Goal: Task Accomplishment & Management: Manage account settings

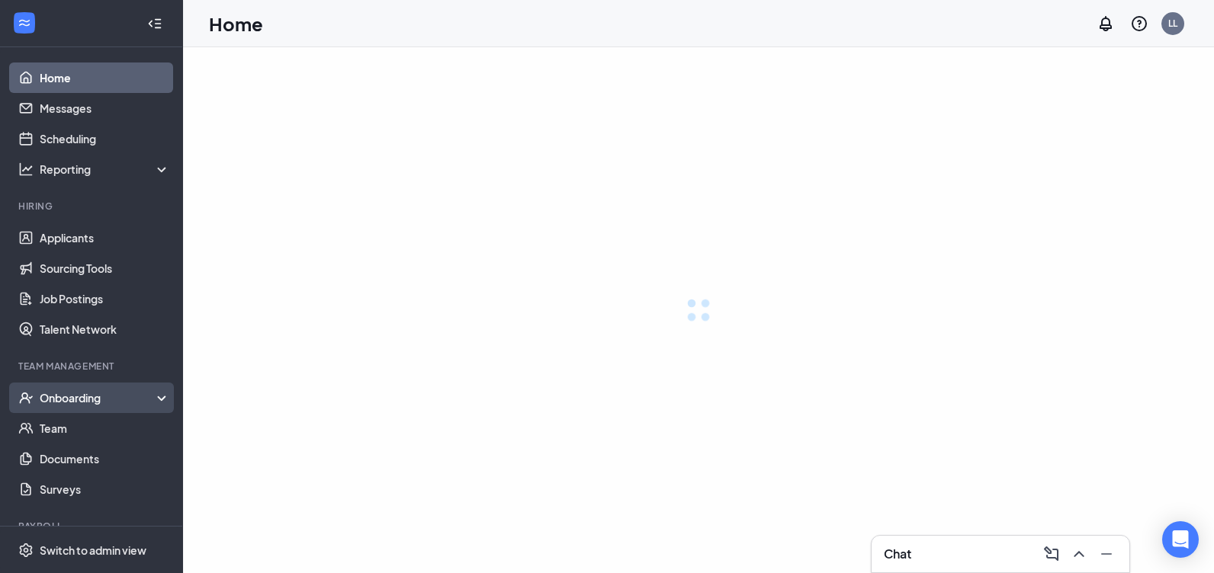
click at [80, 395] on div "Onboarding" at bounding box center [105, 397] width 131 height 15
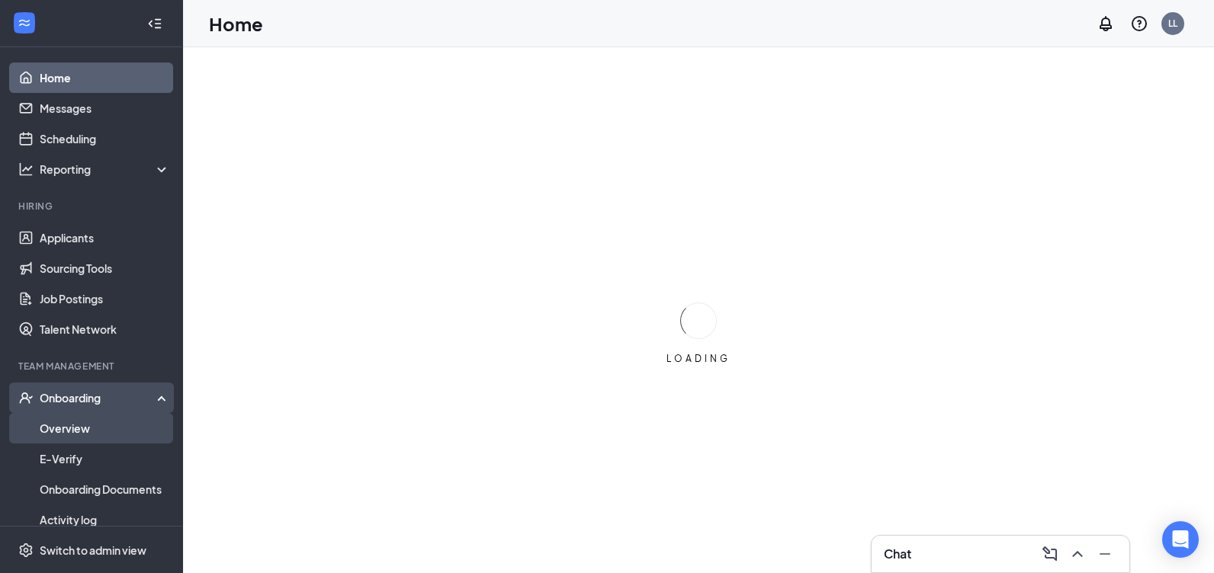
click at [77, 419] on link "Overview" at bounding box center [105, 428] width 130 height 30
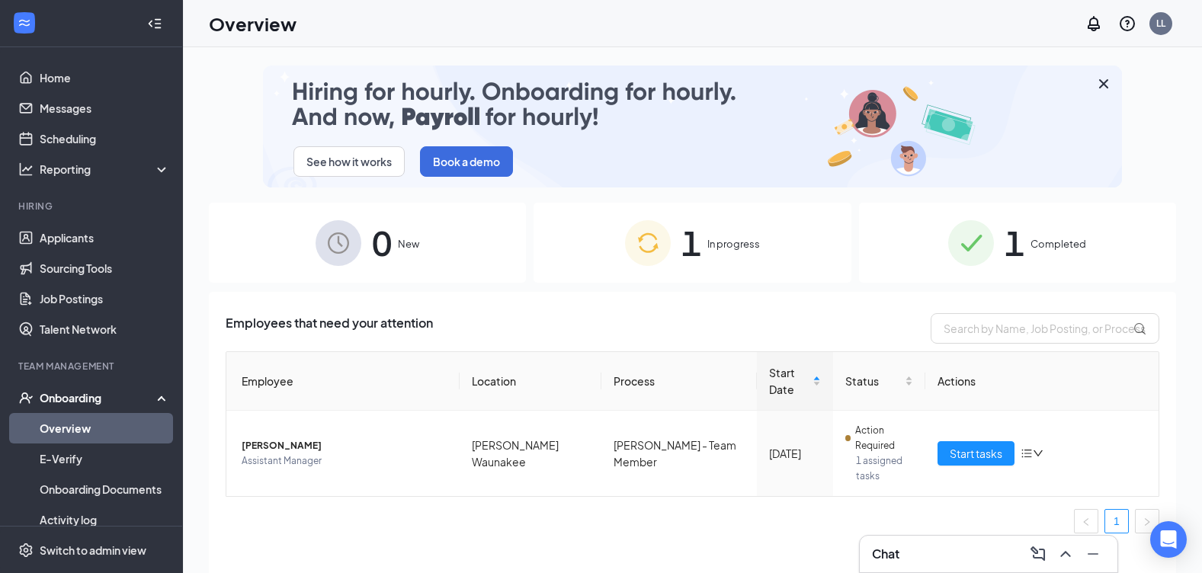
click at [1055, 252] on div "1 Completed" at bounding box center [1017, 243] width 317 height 80
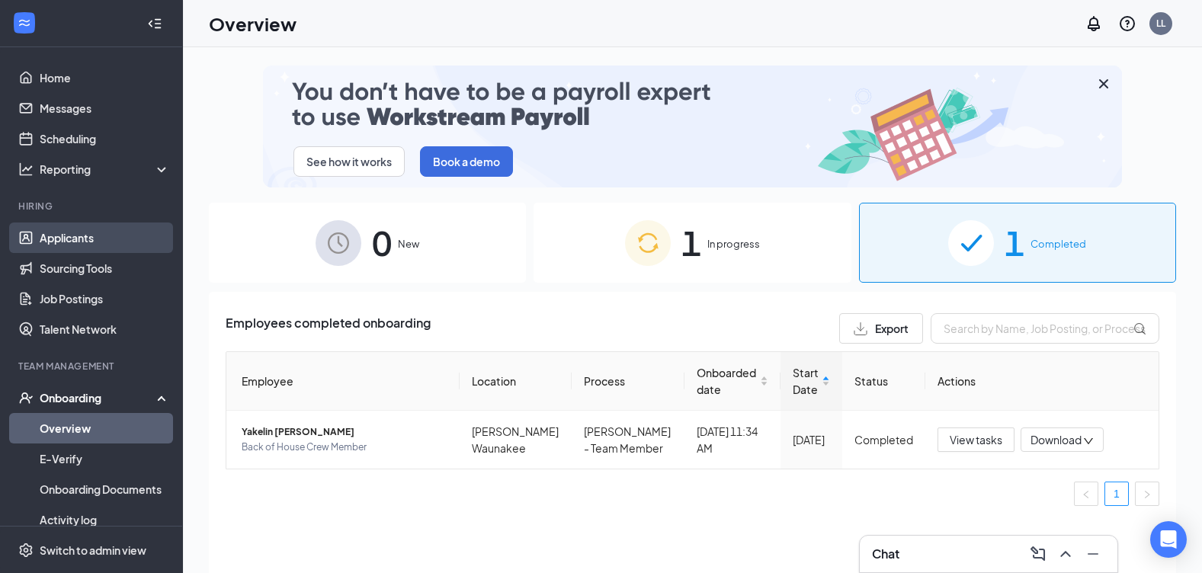
click at [120, 231] on link "Applicants" at bounding box center [105, 238] width 130 height 30
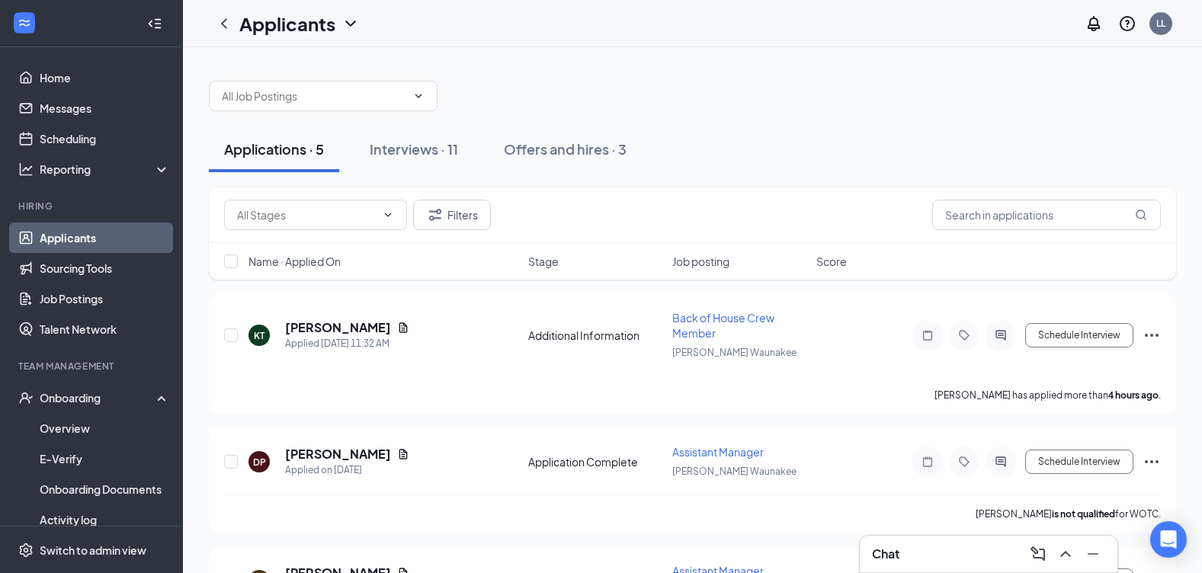
drag, startPoint x: 418, startPoint y: 157, endPoint x: 483, endPoint y: 147, distance: 66.3
click at [415, 155] on button "Interviews · 11" at bounding box center [413, 150] width 119 height 46
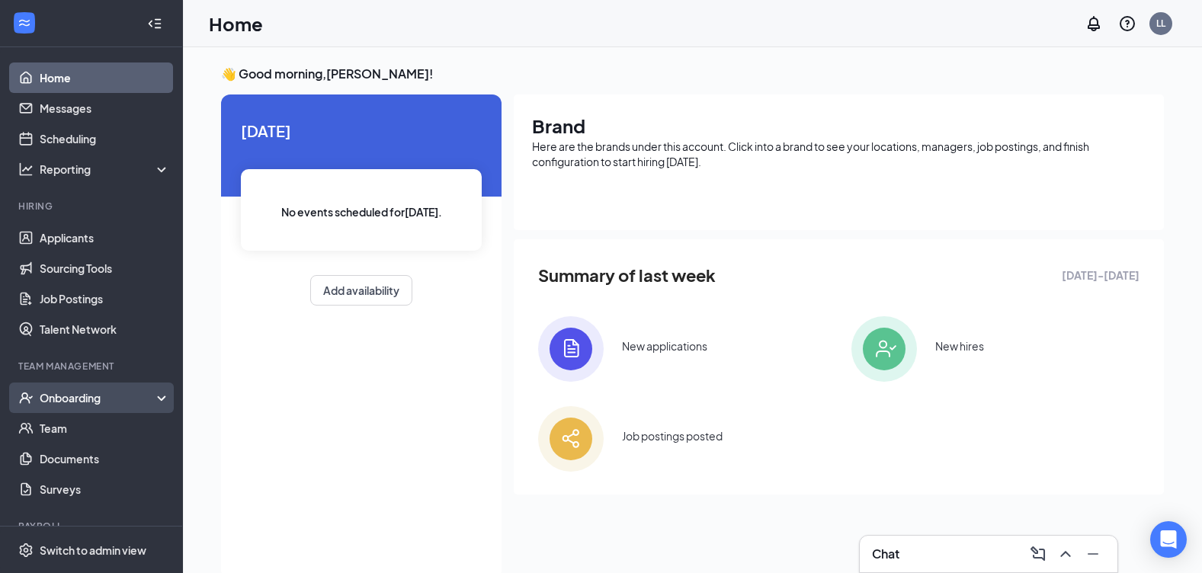
click at [106, 403] on div "Onboarding" at bounding box center [98, 397] width 117 height 15
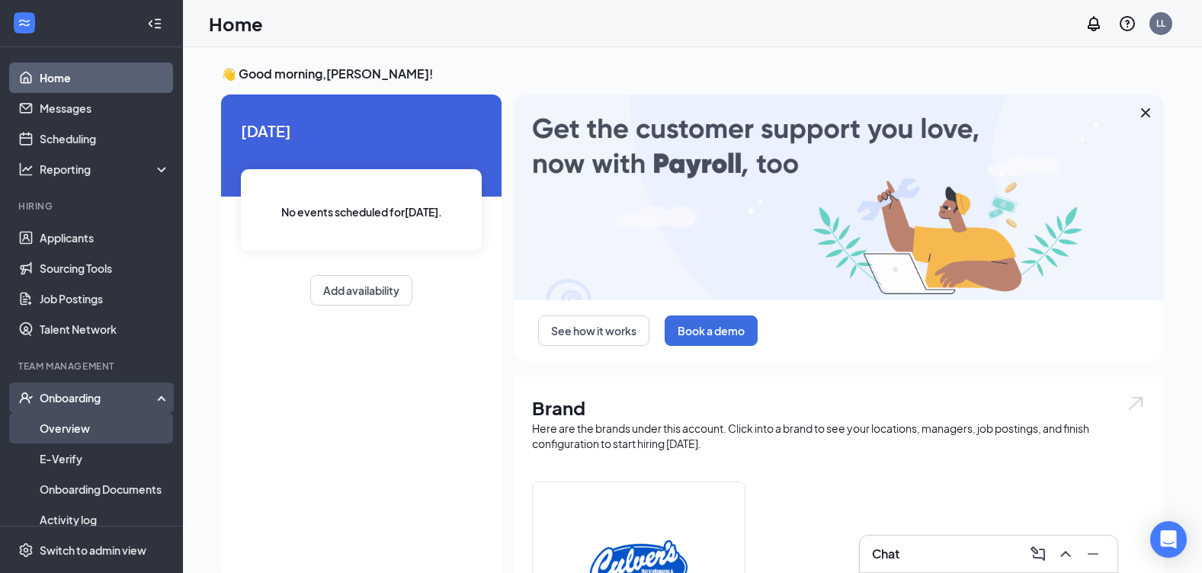
click at [82, 433] on link "Overview" at bounding box center [105, 428] width 130 height 30
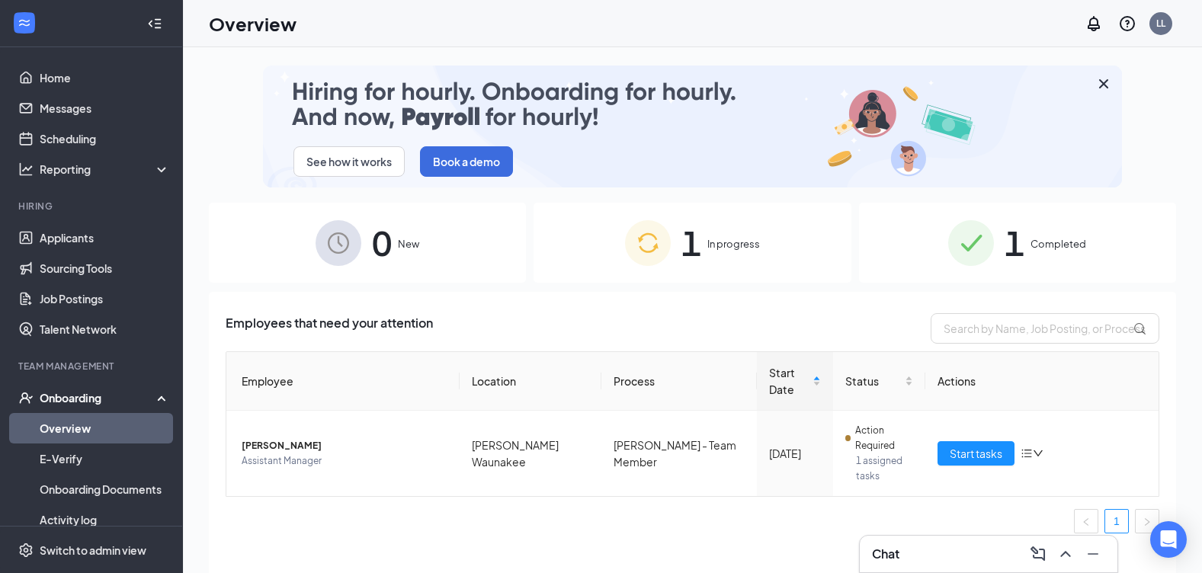
click at [1010, 249] on span "1" at bounding box center [1015, 243] width 20 height 53
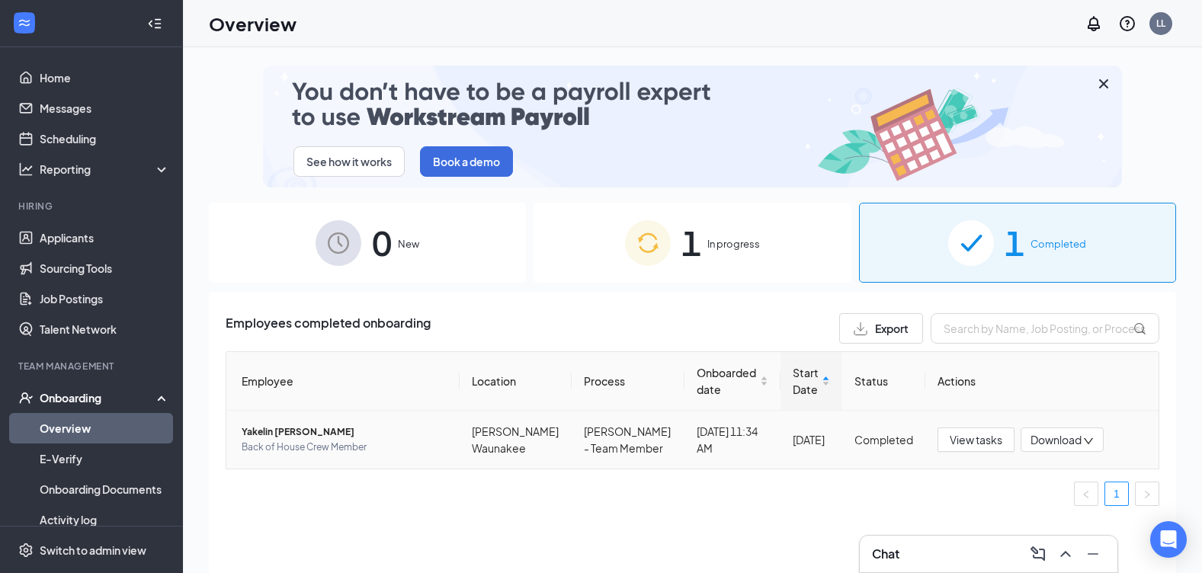
click at [319, 436] on span "Yakelin Salina Arauz" at bounding box center [345, 432] width 206 height 15
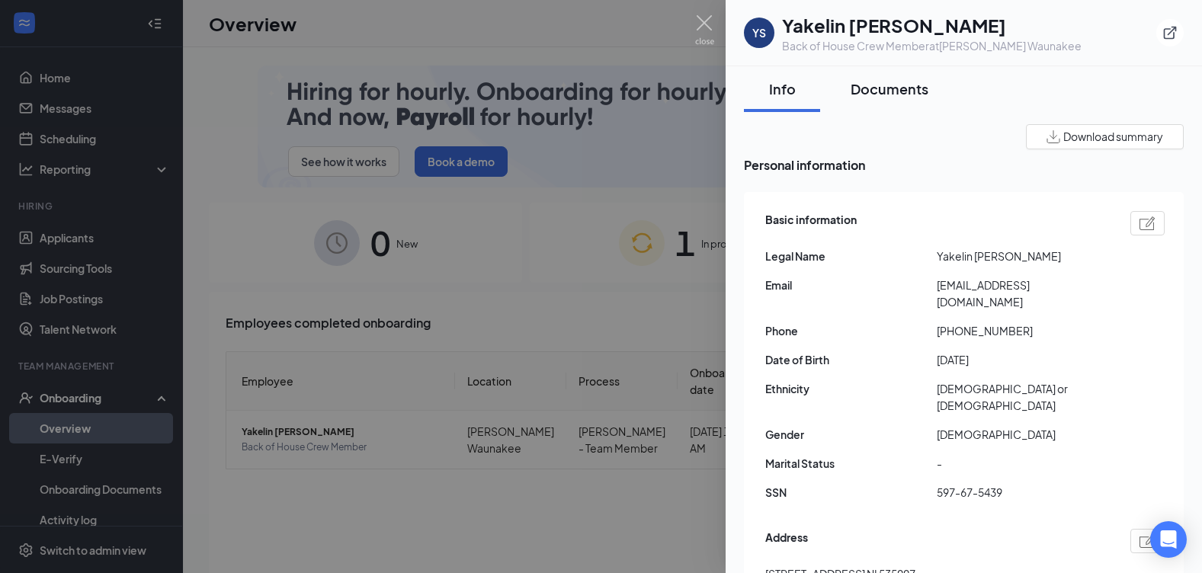
click at [901, 93] on div "Documents" at bounding box center [890, 88] width 78 height 19
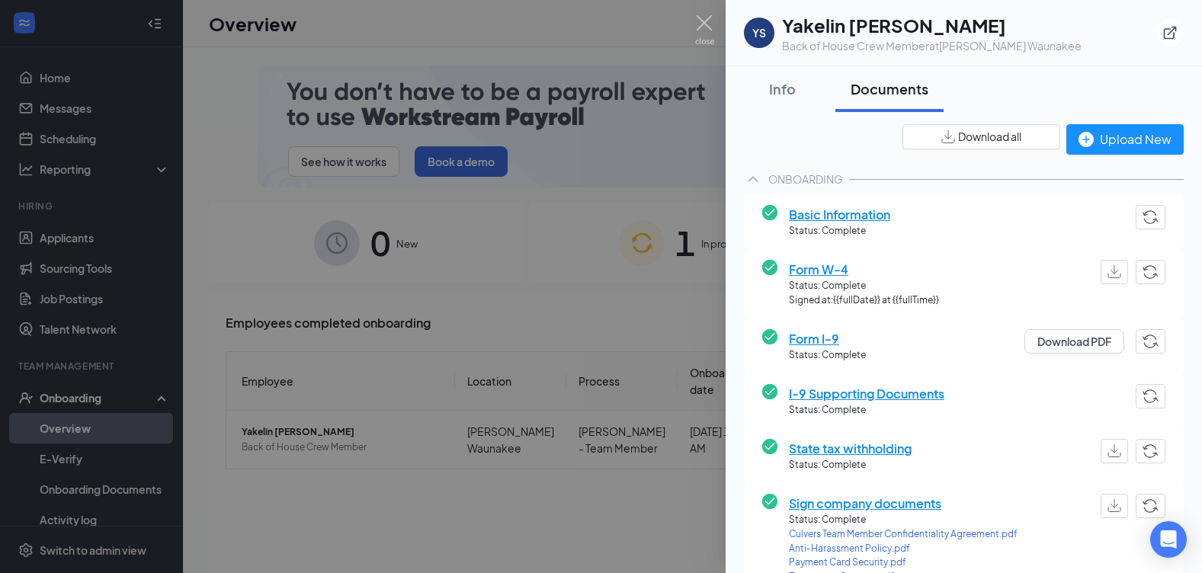
click at [897, 179] on div at bounding box center [1016, 179] width 335 height 1
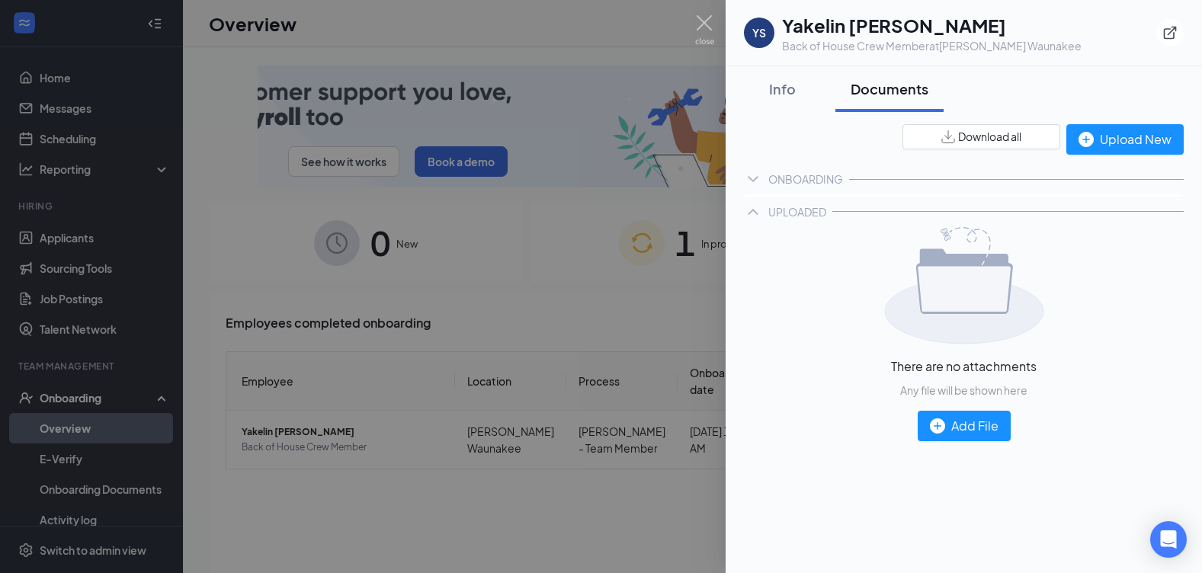
click at [933, 175] on div "ONBOARDING" at bounding box center [964, 179] width 440 height 30
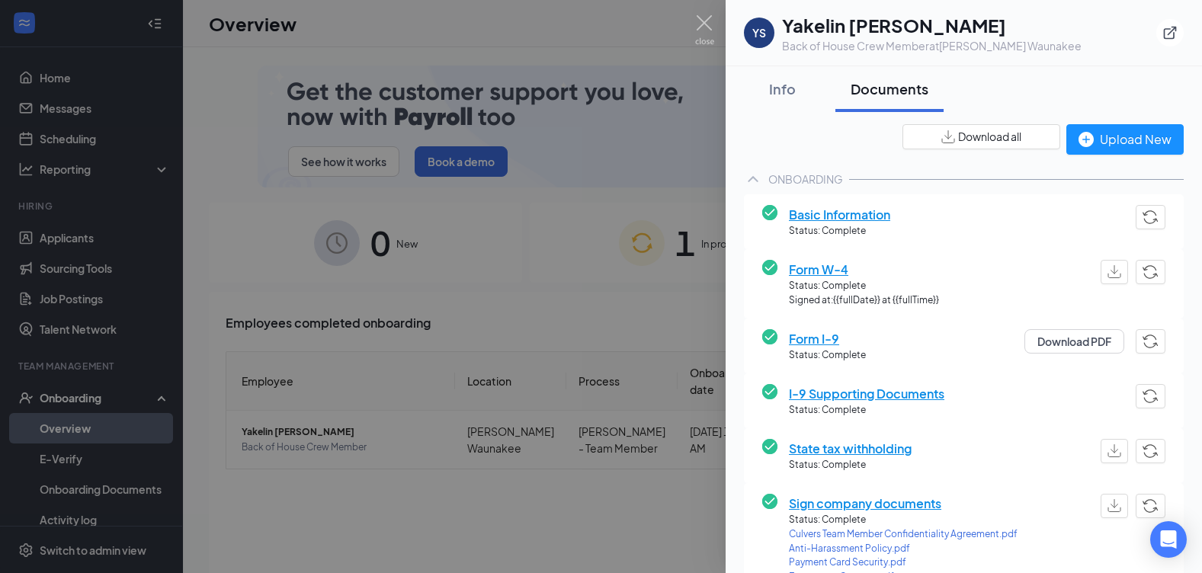
scroll to position [2, 0]
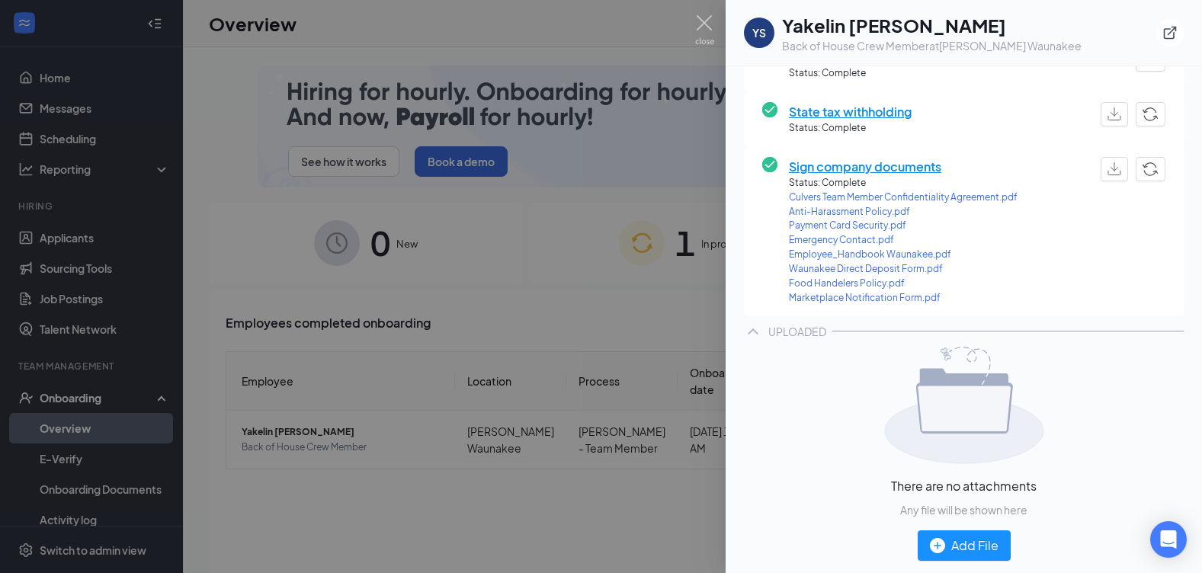
click at [854, 334] on div "UPLOADED" at bounding box center [964, 331] width 440 height 30
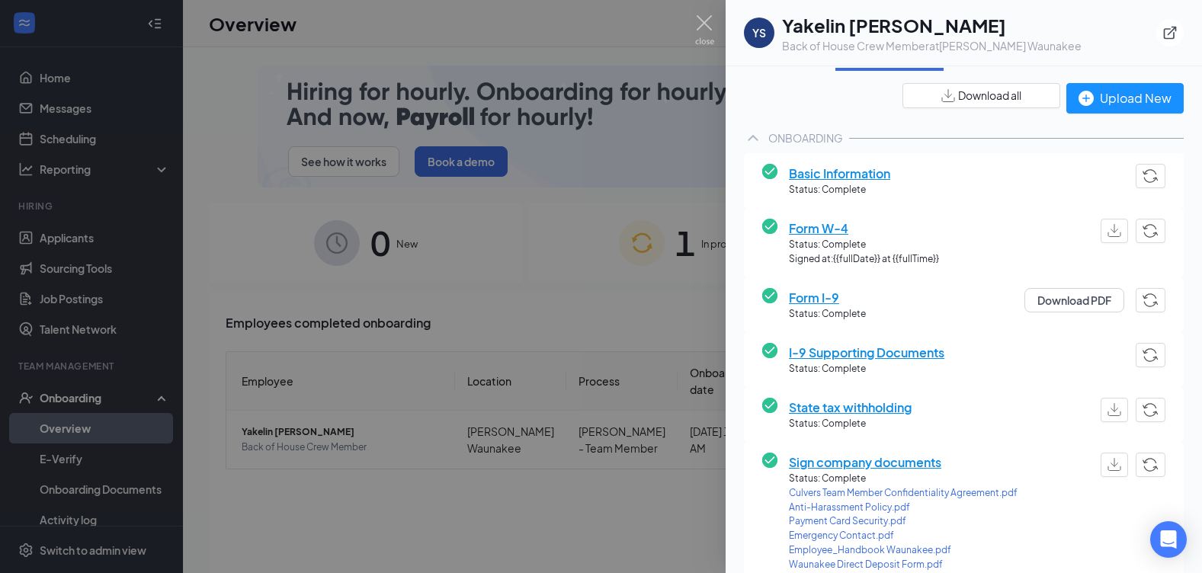
scroll to position [0, 0]
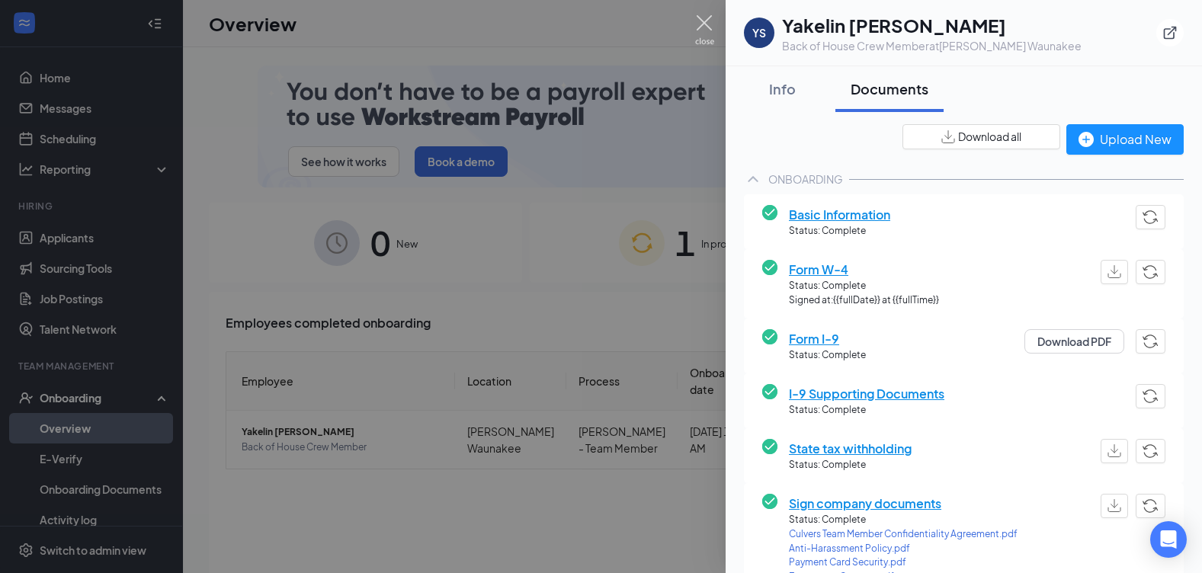
click at [704, 30] on img at bounding box center [704, 30] width 19 height 30
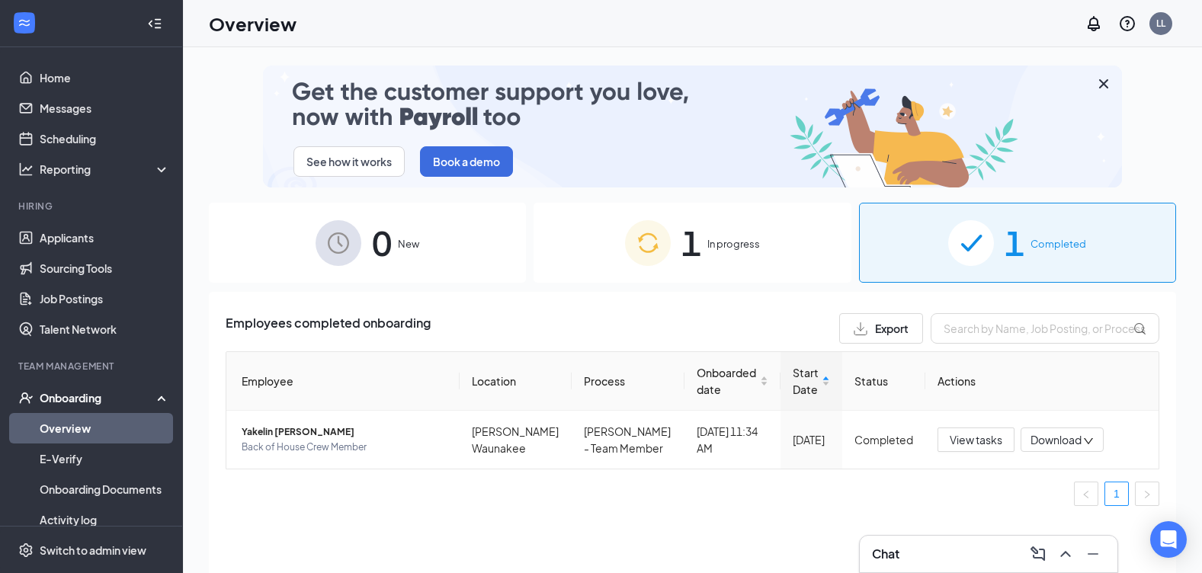
click at [682, 239] on span "1" at bounding box center [692, 243] width 20 height 53
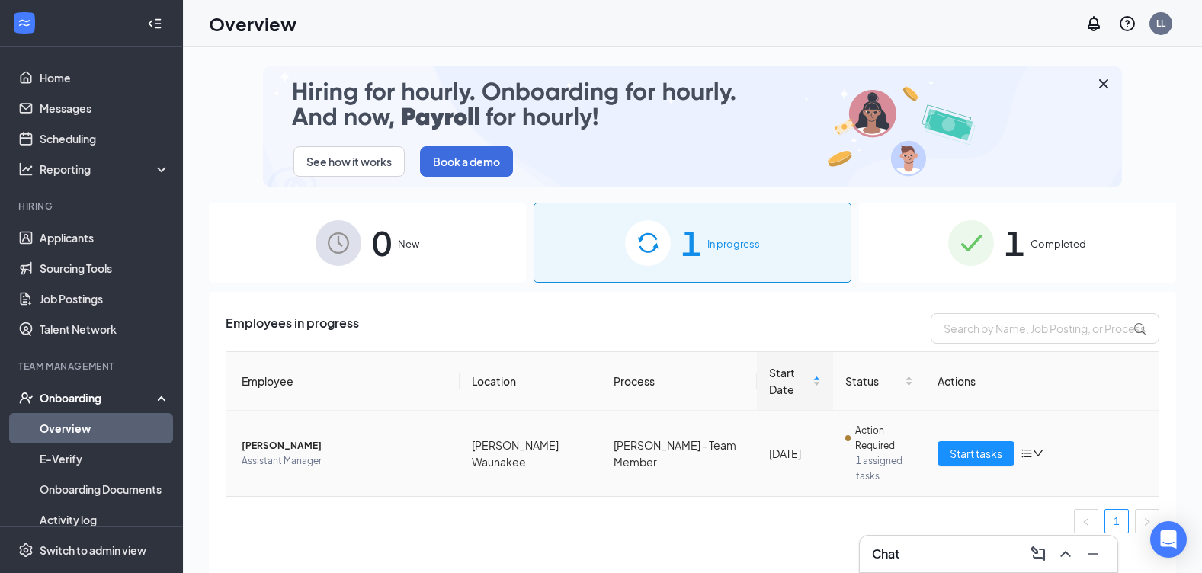
click at [318, 454] on span "Assistant Manager" at bounding box center [345, 461] width 206 height 15
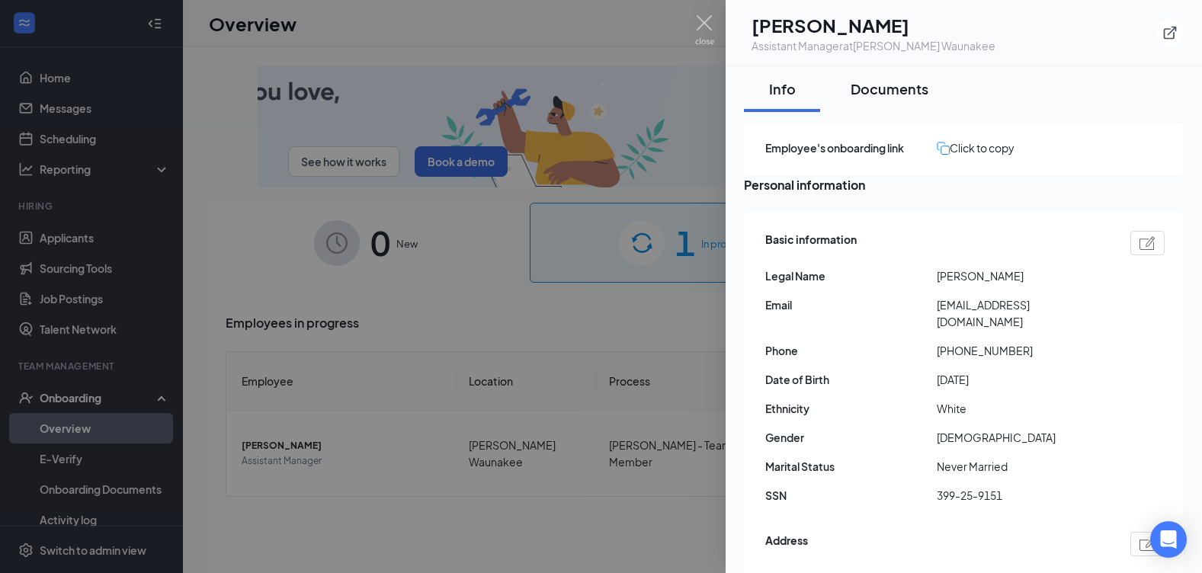
click at [886, 81] on div "Documents" at bounding box center [890, 88] width 78 height 19
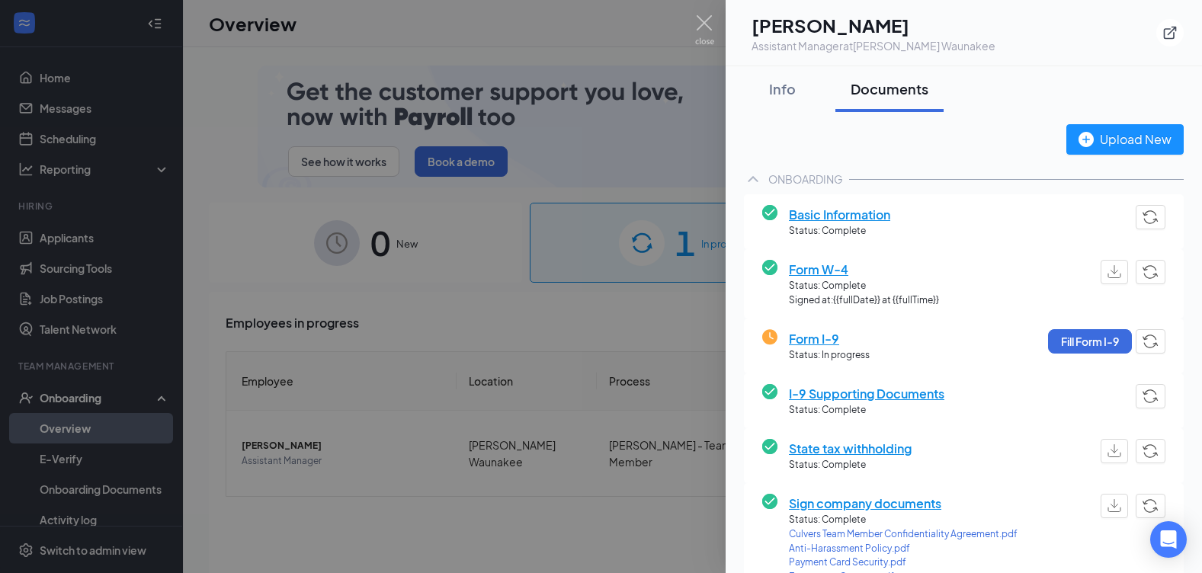
scroll to position [337, 0]
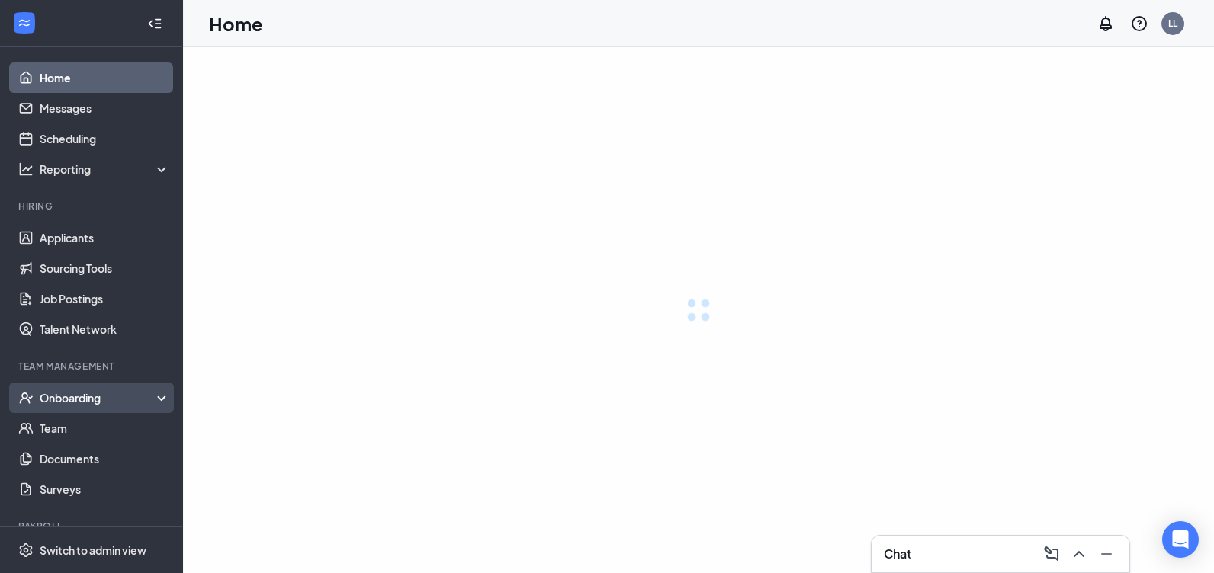
click at [84, 402] on div "Onboarding" at bounding box center [105, 397] width 131 height 15
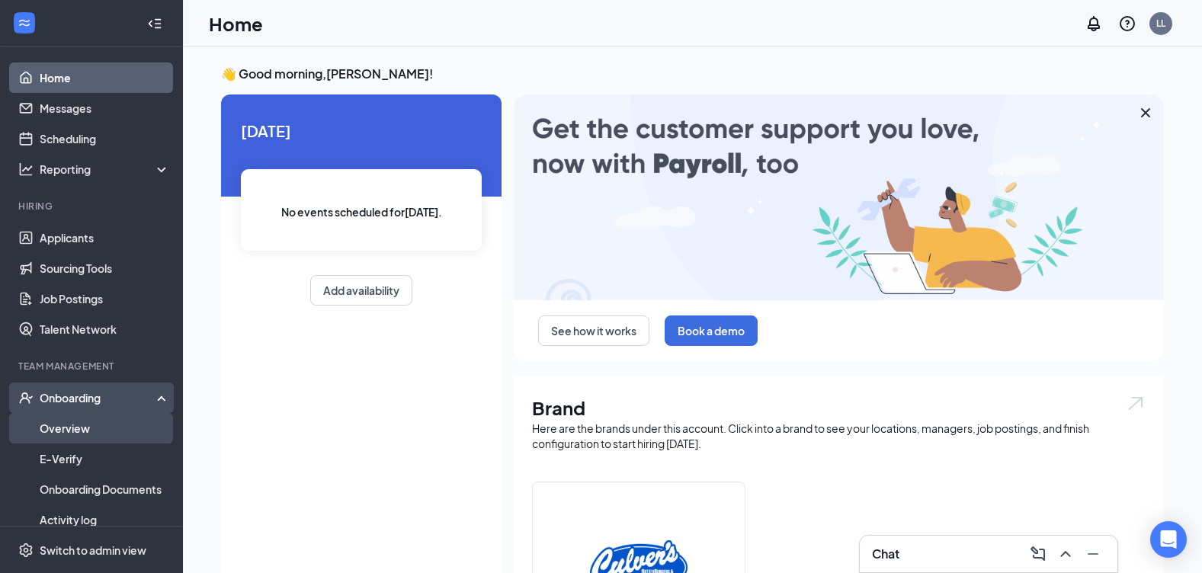
click at [89, 426] on link "Overview" at bounding box center [105, 428] width 130 height 30
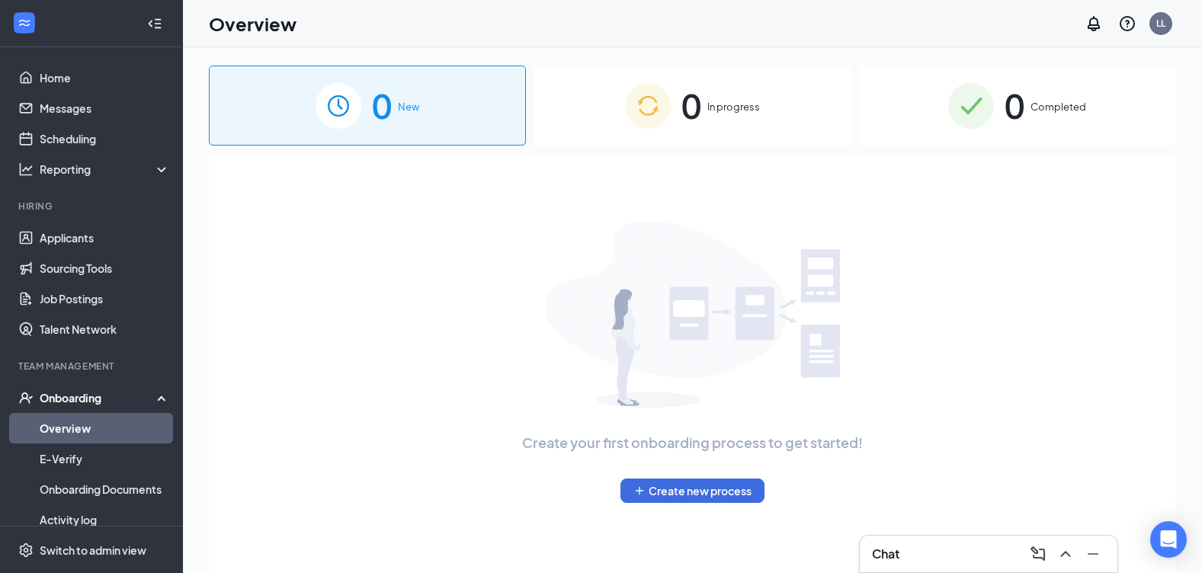
click at [1073, 146] on div "0 Completed" at bounding box center [1017, 106] width 317 height 80
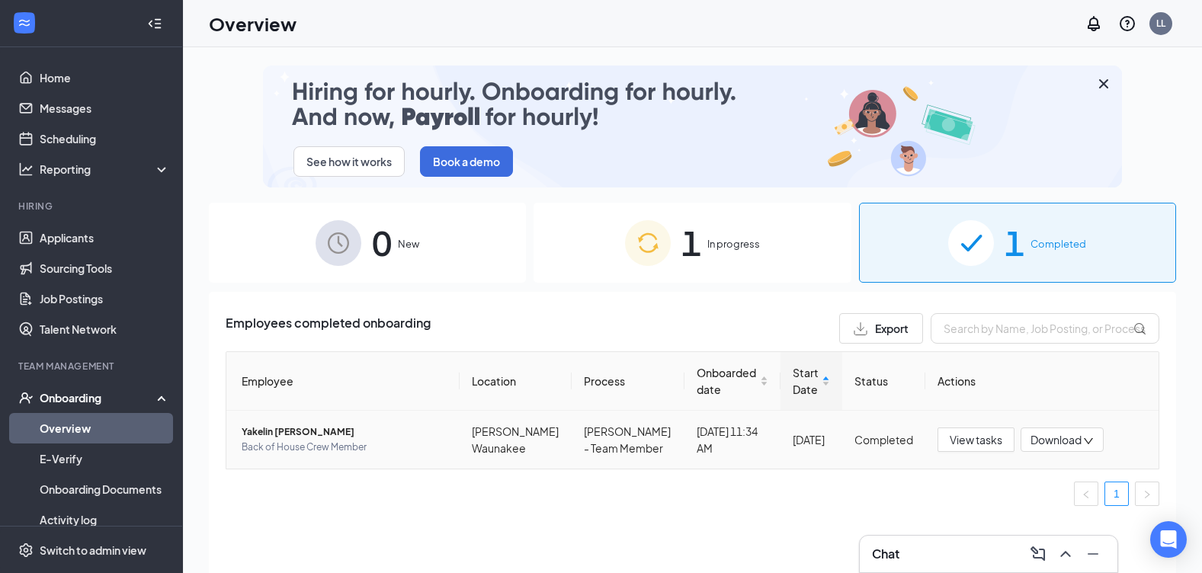
click at [351, 446] on span "Back of House Crew Member" at bounding box center [345, 447] width 206 height 15
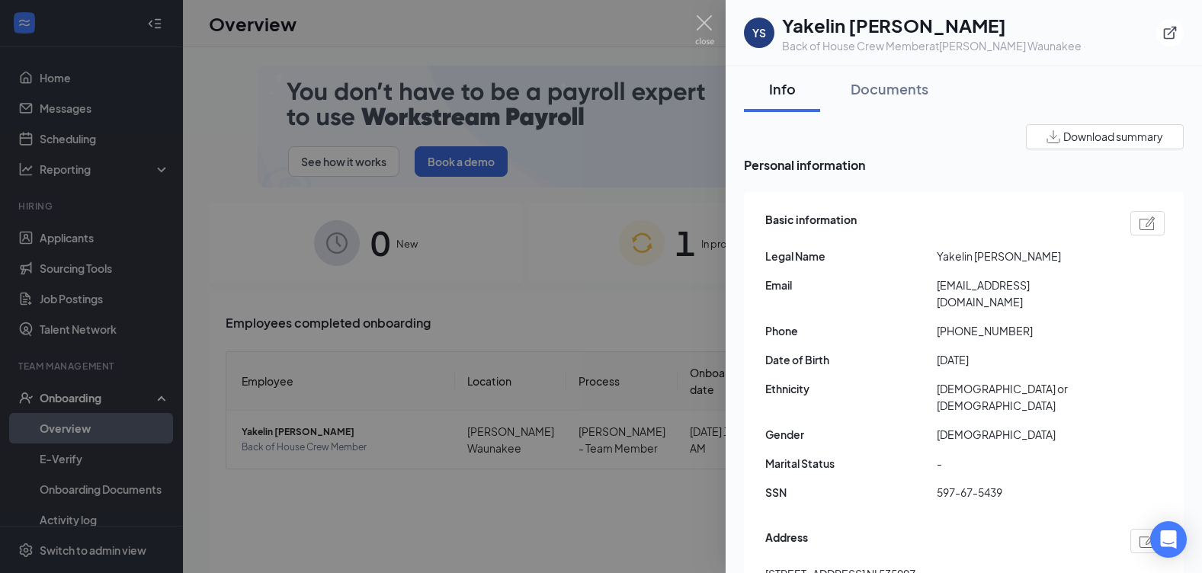
click at [98, 401] on div at bounding box center [601, 286] width 1202 height 573
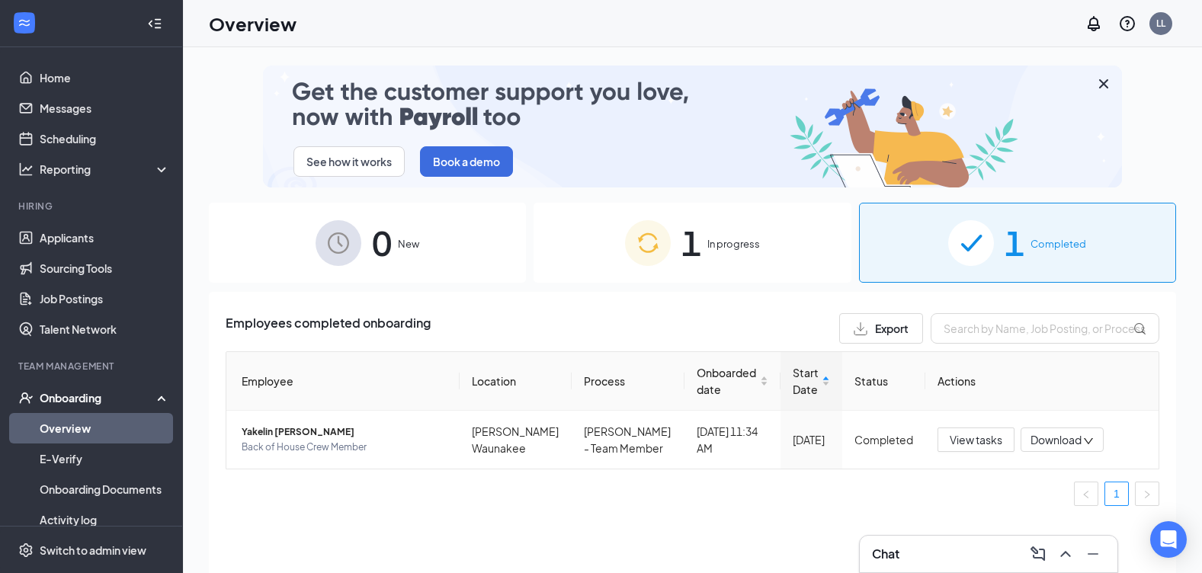
click at [741, 245] on span "In progress" at bounding box center [733, 243] width 53 height 15
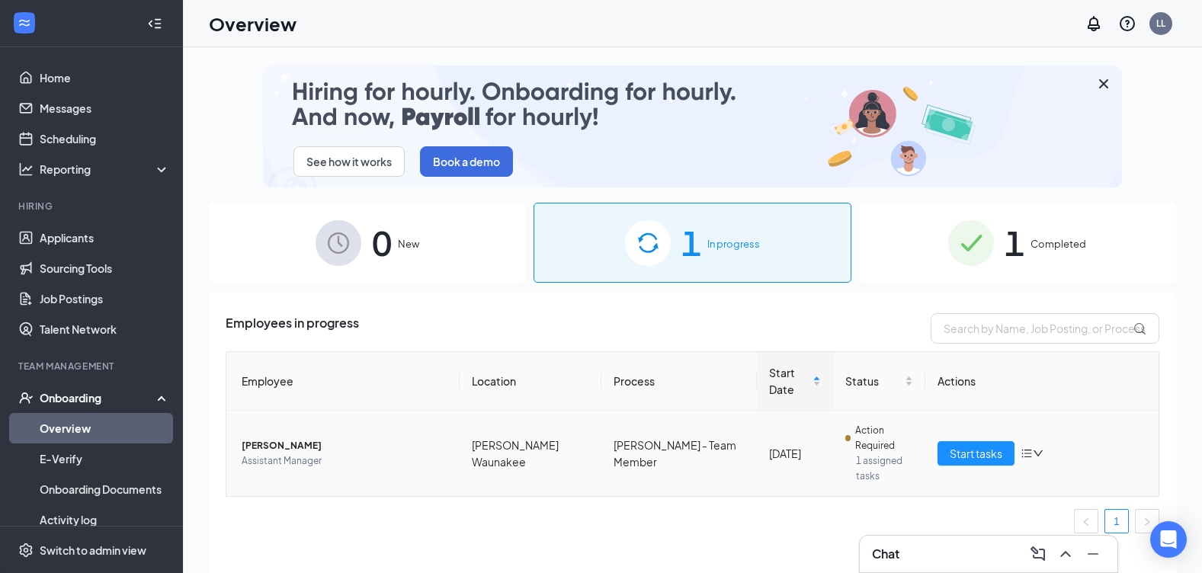
click at [348, 454] on span "Assistant Manager" at bounding box center [345, 461] width 206 height 15
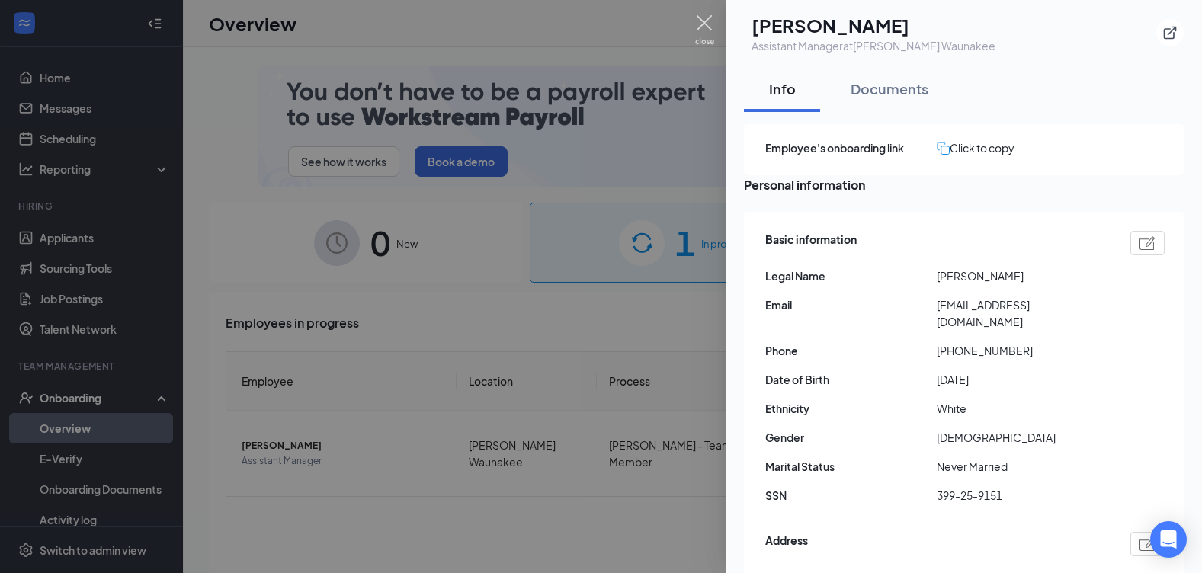
click at [702, 21] on img at bounding box center [704, 30] width 19 height 30
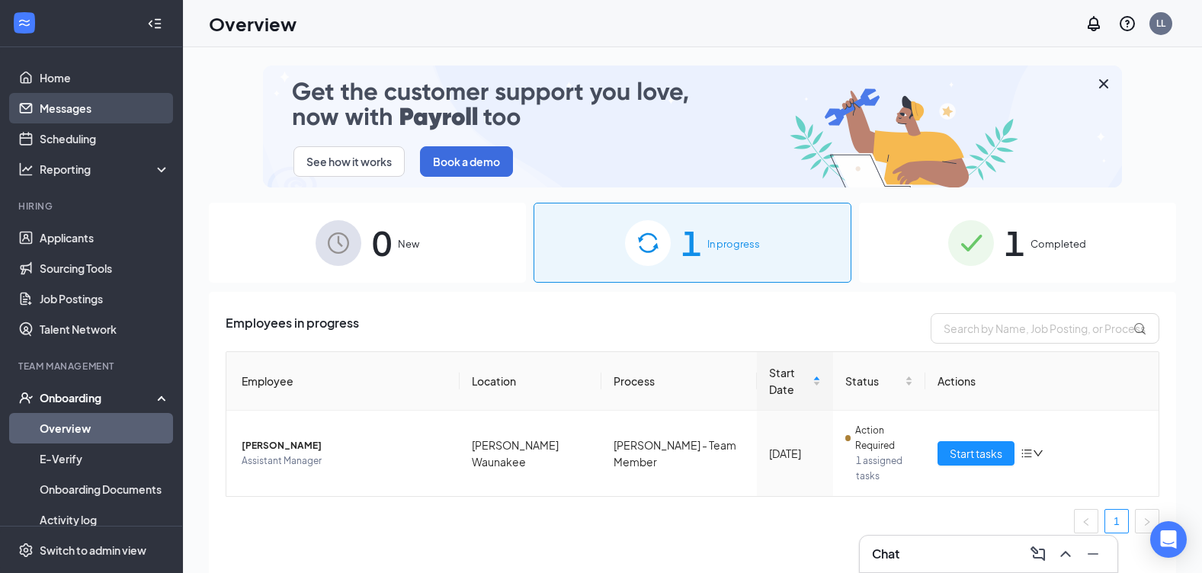
click at [53, 102] on link "Messages" at bounding box center [105, 108] width 130 height 30
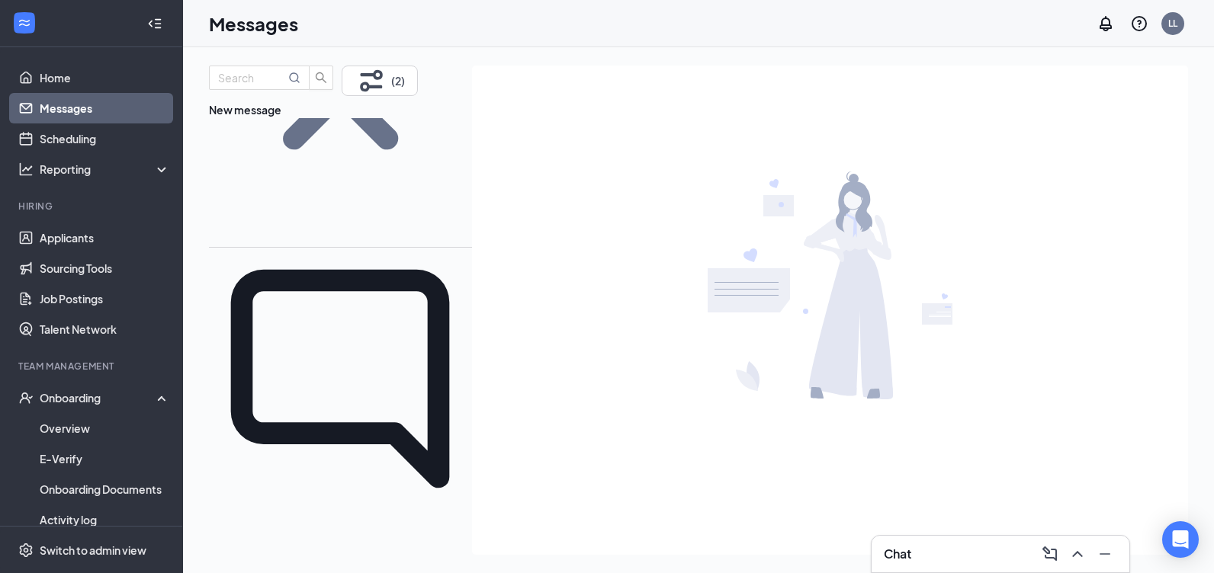
scroll to position [225, 0]
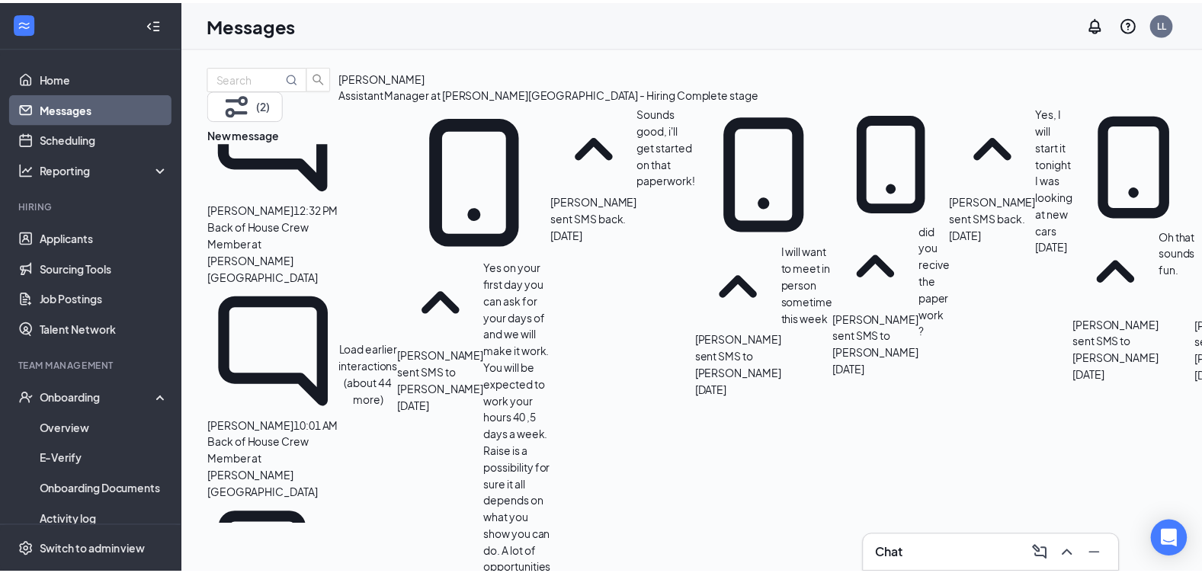
scroll to position [468, 0]
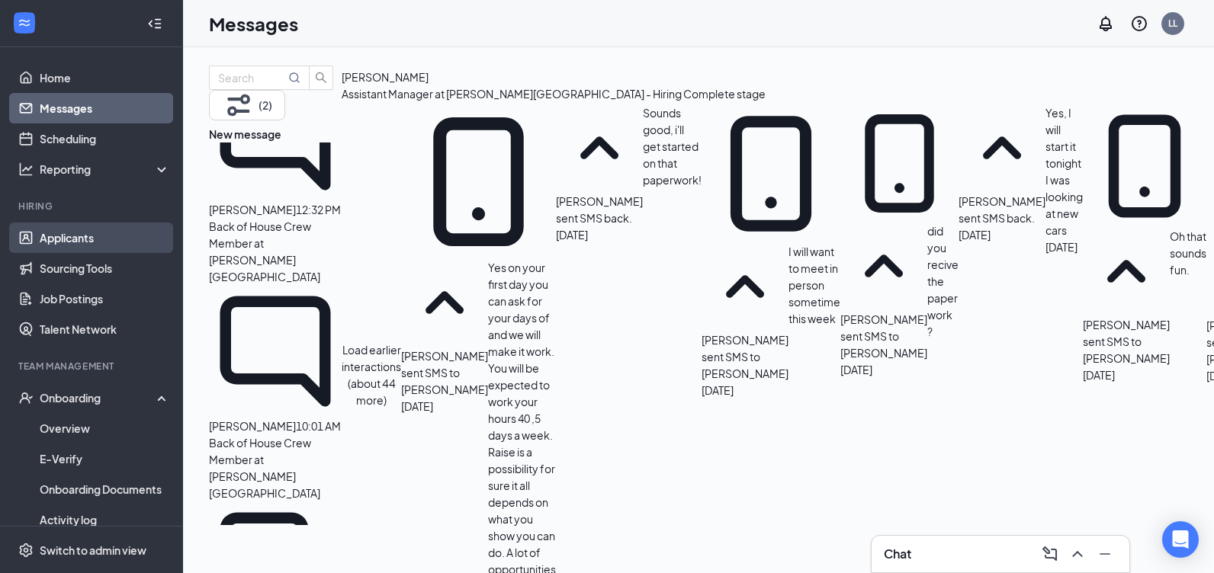
click at [99, 243] on link "Applicants" at bounding box center [105, 238] width 130 height 30
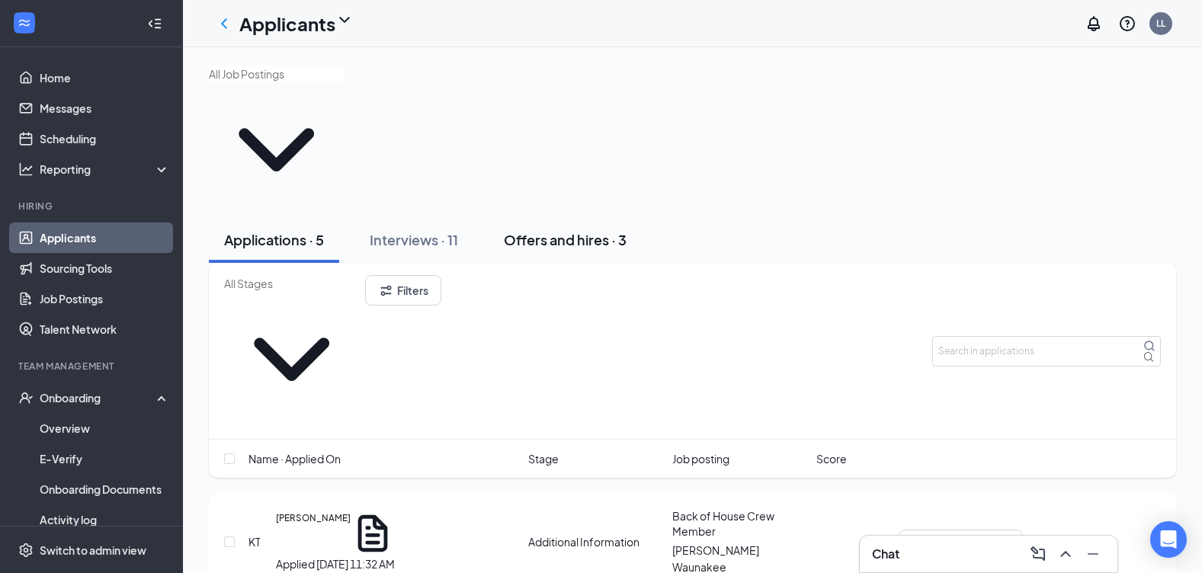
drag, startPoint x: 598, startPoint y: 156, endPoint x: 572, endPoint y: 162, distance: 26.5
click at [597, 230] on div "Offers and hires · 3" at bounding box center [565, 239] width 123 height 19
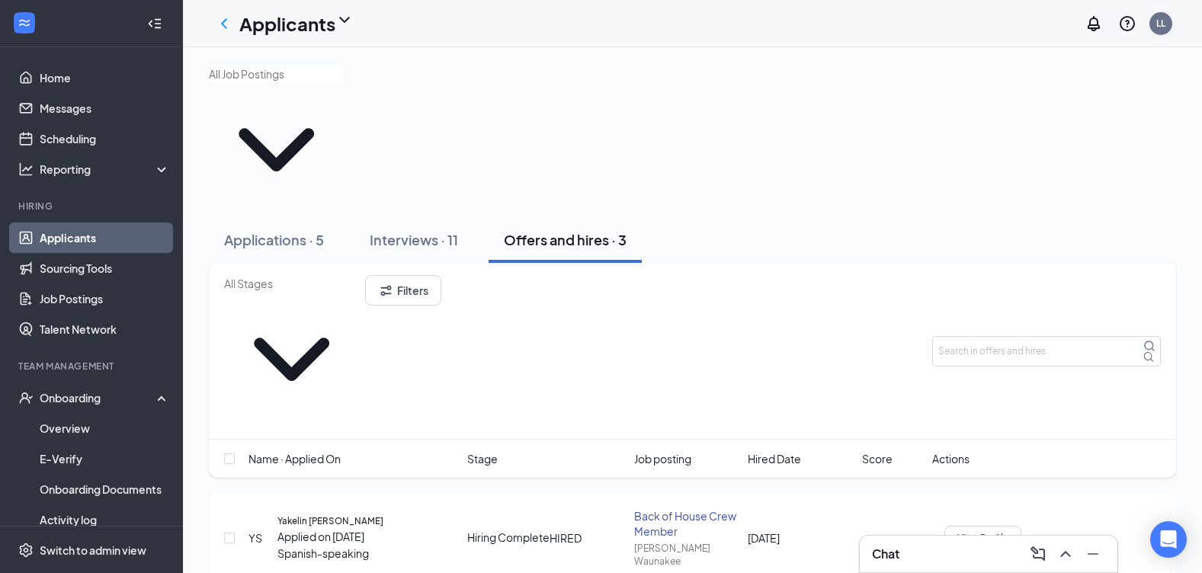
click at [1168, 26] on div "LL" at bounding box center [1161, 23] width 23 height 23
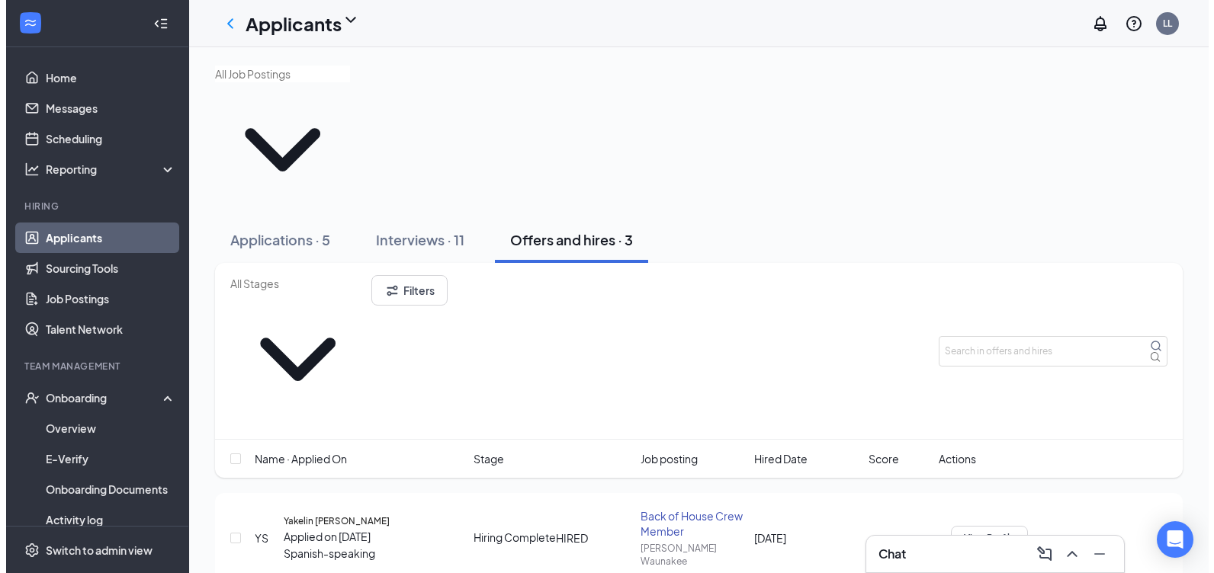
scroll to position [91, 0]
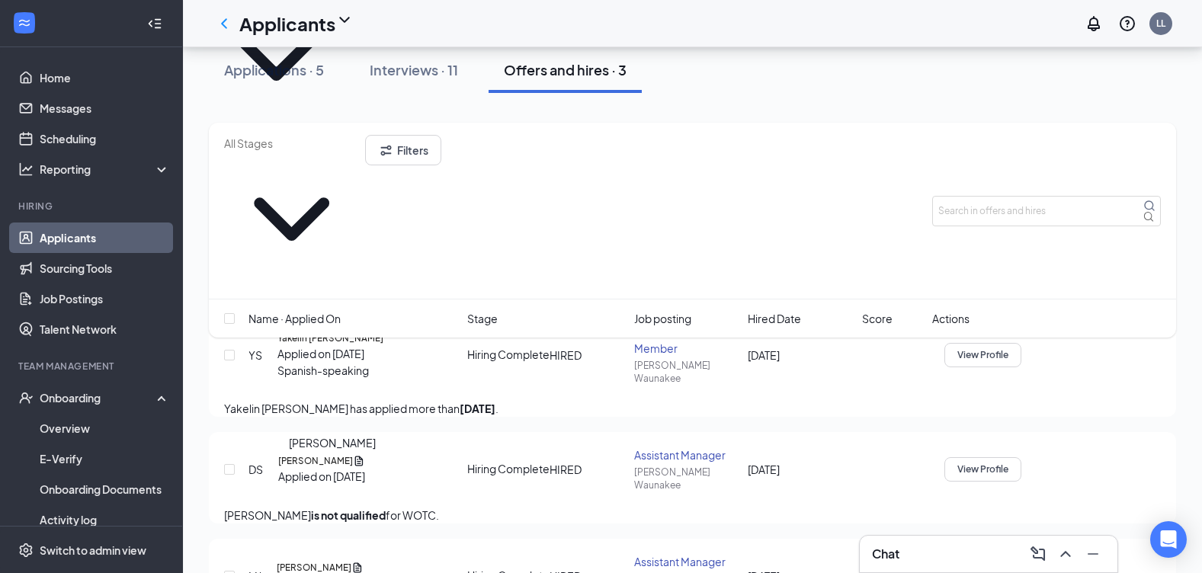
click at [315, 561] on h5 "Matthew Jr" at bounding box center [314, 568] width 75 height 14
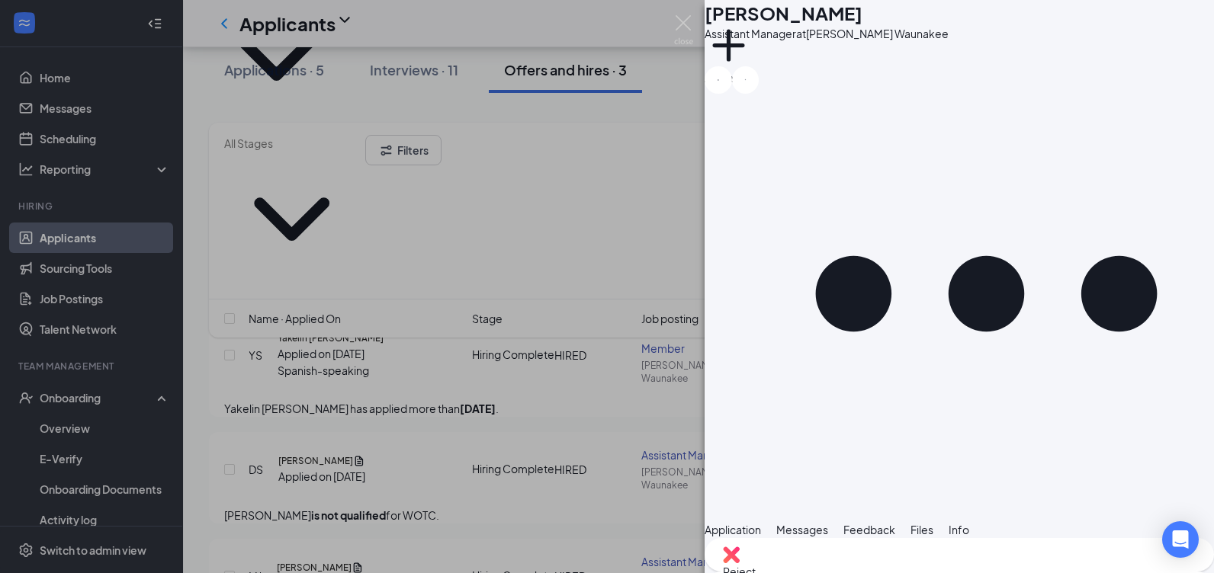
click at [933, 521] on div "Files" at bounding box center [921, 529] width 23 height 17
click at [895, 521] on button "Feedback" at bounding box center [869, 529] width 52 height 17
click at [828, 523] on span "Messages" at bounding box center [802, 530] width 52 height 14
click at [761, 523] on span "Application" at bounding box center [732, 530] width 56 height 14
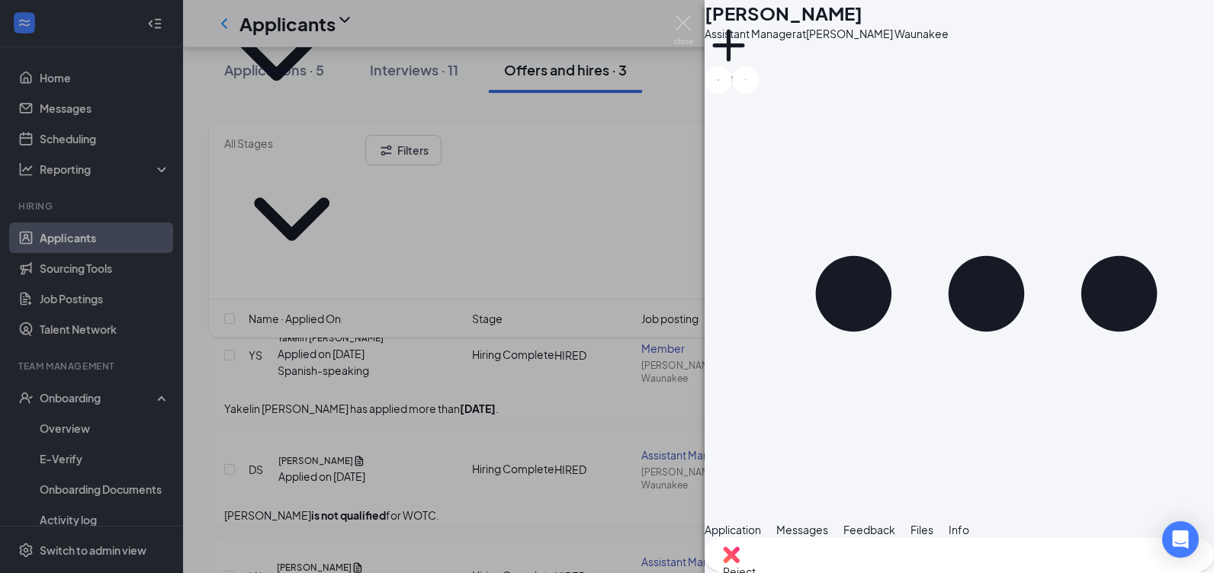
scroll to position [810, 0]
click at [969, 521] on button "Info" at bounding box center [958, 529] width 21 height 17
click at [669, 17] on div "MJ Matthew Jr Assistant Manager at Culver's Waunakee Add a tag Application Mess…" at bounding box center [607, 286] width 1214 height 573
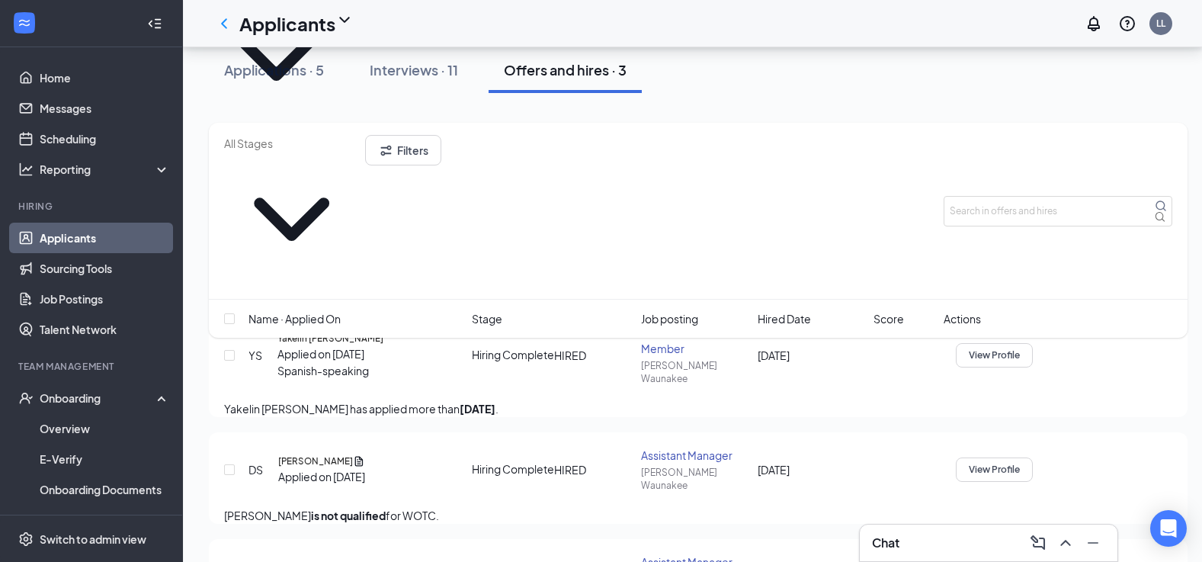
click at [677, 24] on div "Applicants LL" at bounding box center [692, 23] width 1019 height 47
click at [1173, 31] on div "LL" at bounding box center [1161, 23] width 23 height 23
click at [956, 343] on div at bounding box center [956, 355] width 0 height 24
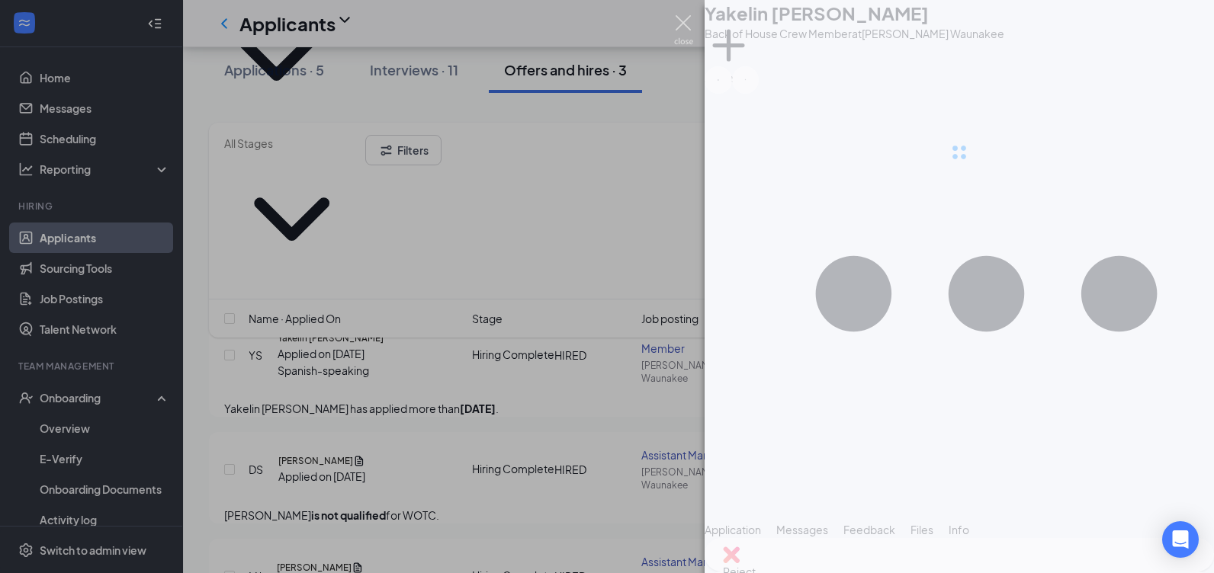
click at [675, 25] on img at bounding box center [683, 30] width 19 height 30
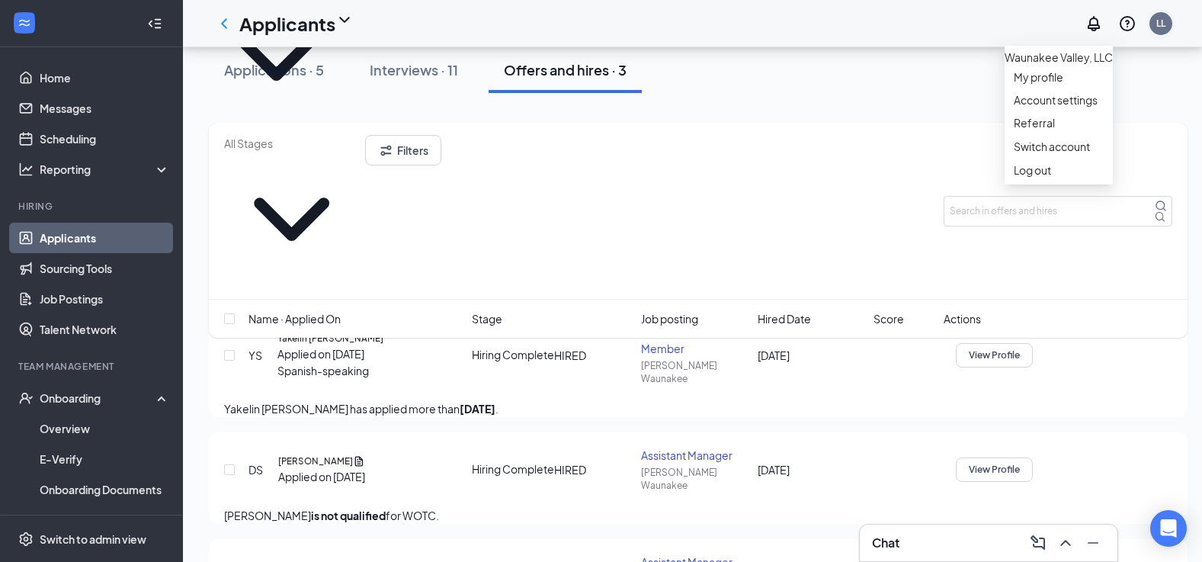
click at [1169, 30] on div "LL" at bounding box center [1161, 23] width 23 height 23
click at [1057, 178] on div "Log out" at bounding box center [1059, 169] width 90 height 15
